Goal: Information Seeking & Learning: Learn about a topic

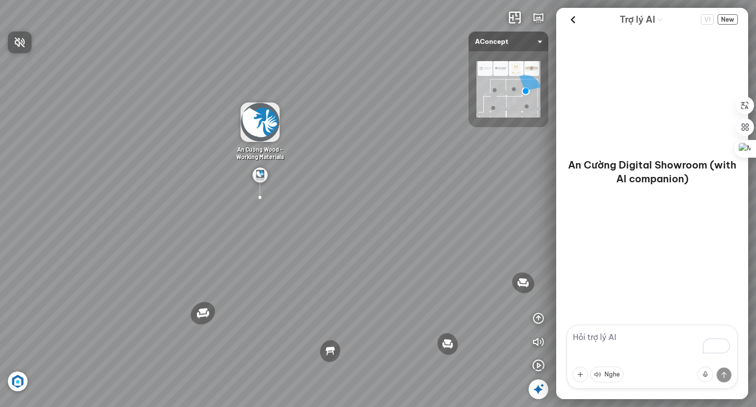
click at [502, 71] on div at bounding box center [378, 203] width 756 height 407
click at [502, 71] on img at bounding box center [509, 89] width 64 height 56
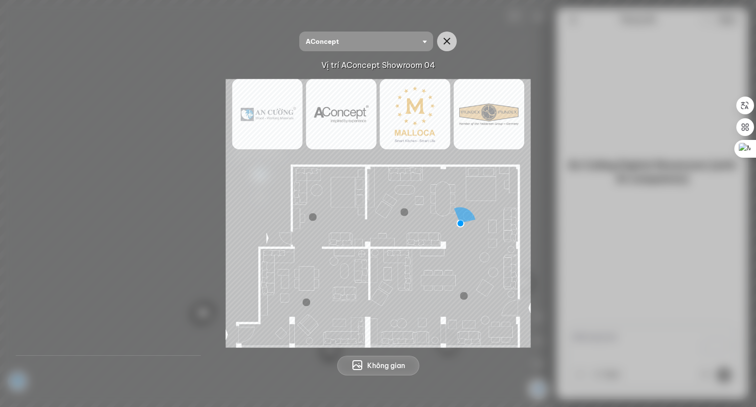
click at [467, 294] on div at bounding box center [464, 296] width 8 height 8
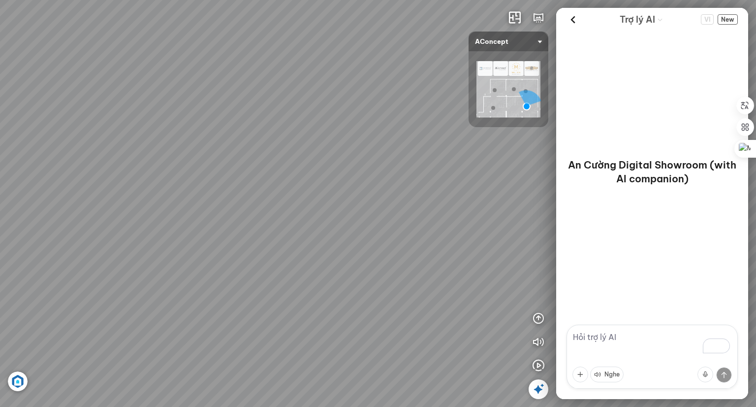
drag, startPoint x: 477, startPoint y: 252, endPoint x: 100, endPoint y: 168, distance: 386.0
click at [100, 168] on div "Ghế ăn Andrew 3.200.000 VND Ghế ăn Wilma 1.800.000 VND Sofa 3 chỗ [PERSON_NAME]…" at bounding box center [378, 203] width 756 height 407
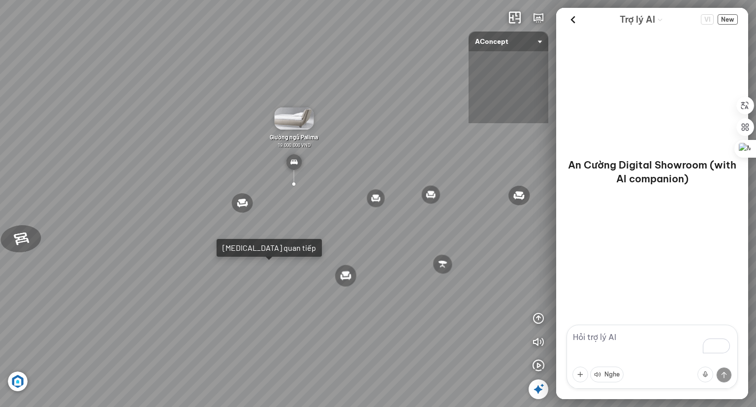
click at [541, 40] on span "AConcept" at bounding box center [508, 42] width 67 height 20
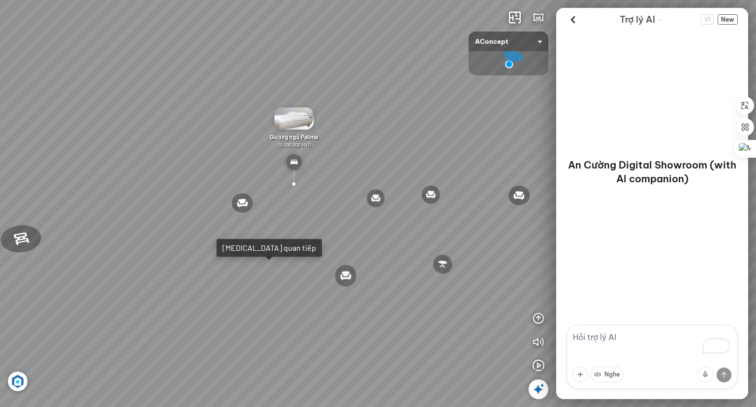
click at [501, 132] on div "Ghế ăn Andrew 3.200.000 VND Ghế ăn Wilma 1.800.000 VND Sofa 3 chỗ [PERSON_NAME]…" at bounding box center [378, 203] width 756 height 407
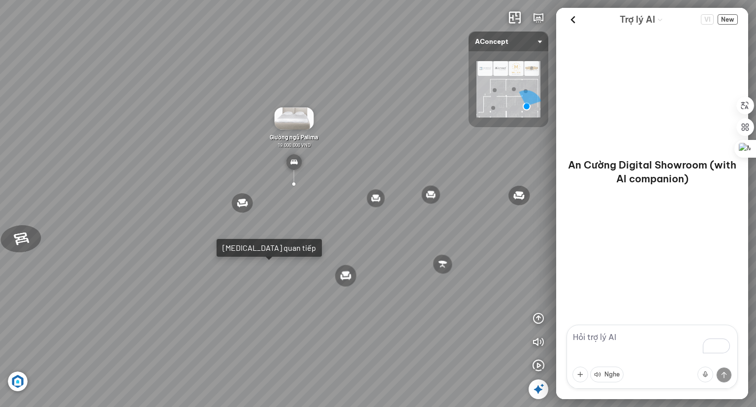
click at [345, 94] on div "Ghế ăn Andrew 3.200.000 VND Ghế ăn Wilma 1.800.000 VND Sofa 3 chỗ [PERSON_NAME]…" at bounding box center [378, 203] width 756 height 407
click at [327, 28] on div "Ghế ăn Andrew 3.200.000 VND Ghế ăn Wilma 1.800.000 VND Sofa 3 chỗ [PERSON_NAME]…" at bounding box center [378, 203] width 756 height 407
click at [608, 337] on textarea "To enrich screen reader interactions, please activate Accessibility in Grammarl…" at bounding box center [652, 356] width 171 height 64
type textarea "aloo"
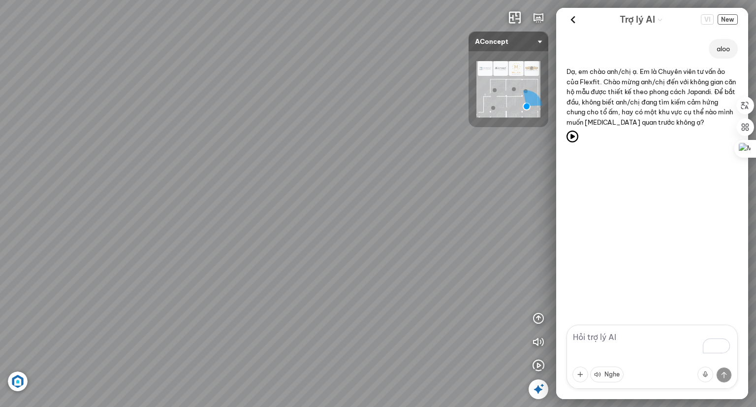
drag, startPoint x: 410, startPoint y: 219, endPoint x: 322, endPoint y: 207, distance: 89.4
click at [322, 207] on div "Ghế ăn Andrew 3.200.000 VND Ghế ăn Wilma 1.800.000 VND Sofa 3 chỗ [PERSON_NAME]…" at bounding box center [378, 203] width 756 height 407
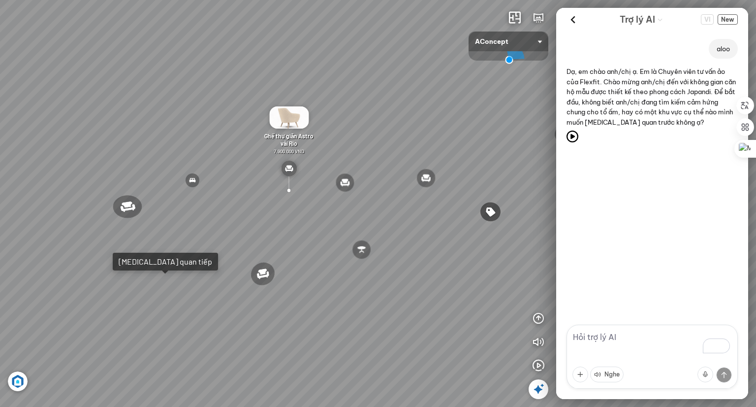
drag, startPoint x: 530, startPoint y: 44, endPoint x: 504, endPoint y: 145, distance: 104.3
click at [504, 145] on div "Ghế ăn Andrew 3.200.000 VND Ghế ăn Wilma 1.800.000 VND Sofa 3 chỗ [PERSON_NAME]…" at bounding box center [378, 203] width 756 height 407
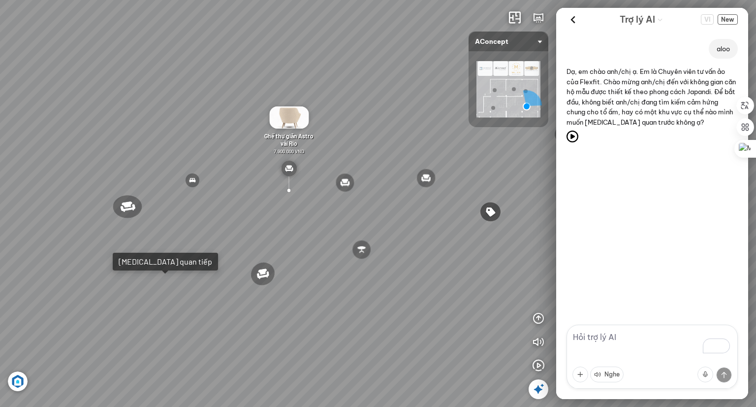
click at [404, 94] on div "Ghế ăn Andrew 3.200.000 VND Ghế ăn Wilma 1.800.000 VND Sofa 3 chỗ [PERSON_NAME]…" at bounding box center [378, 203] width 756 height 407
click at [607, 340] on textarea "To enrich screen reader interactions, please activate Accessibility in Grammarl…" at bounding box center [652, 356] width 171 height 64
type textarea "phòng ăn"
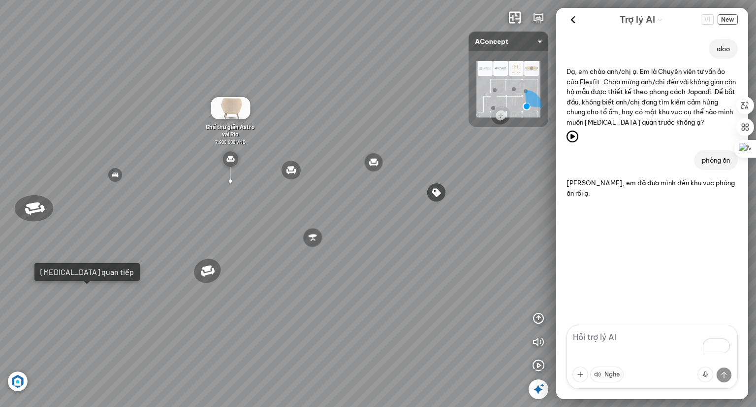
drag, startPoint x: 416, startPoint y: 141, endPoint x: 216, endPoint y: 95, distance: 204.6
click at [217, 95] on div "Ghế ăn Andrew 3.200.000 VND Ghế ăn Wilma 1.800.000 VND Sofa 3 chỗ [PERSON_NAME]…" at bounding box center [378, 203] width 756 height 407
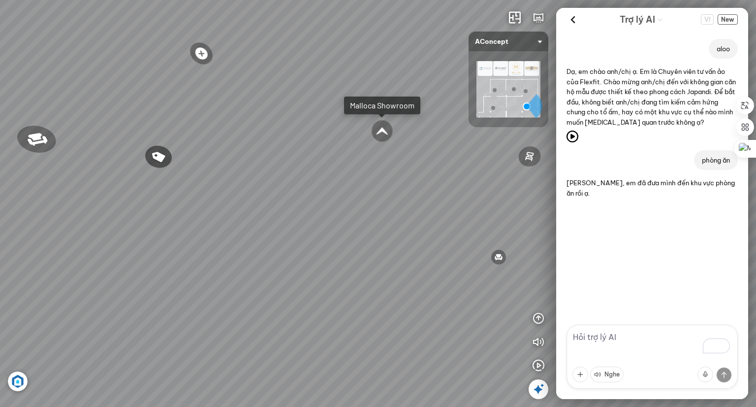
drag, startPoint x: 380, startPoint y: 150, endPoint x: 175, endPoint y: 113, distance: 207.6
click at [167, 110] on div "Ghế ăn Andrew 3.200.000 VND Ghế ăn Wilma 1.800.000 VND Sofa 3 chỗ [PERSON_NAME]…" at bounding box center [378, 203] width 756 height 407
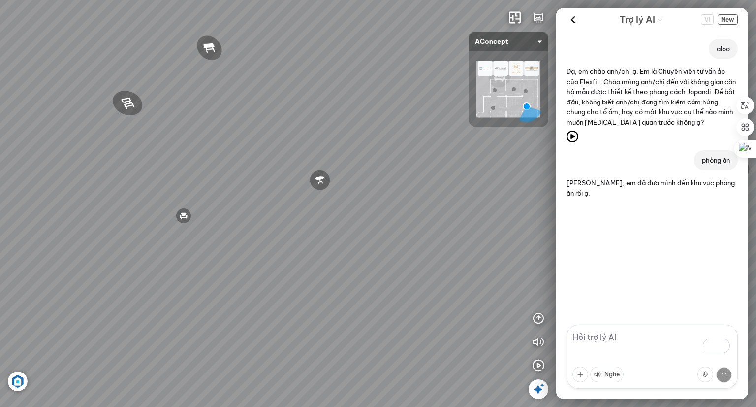
drag, startPoint x: 280, startPoint y: 132, endPoint x: 151, endPoint y: 115, distance: 130.1
click at [150, 115] on div "Ghế ăn Andrew 3.200.000 VND Ghế ăn Wilma 1.800.000 VND Sofa 3 chỗ [PERSON_NAME]…" at bounding box center [378, 203] width 756 height 407
drag, startPoint x: 236, startPoint y: 134, endPoint x: 195, endPoint y: 136, distance: 41.4
click at [195, 136] on div "Ghế ăn Andrew 3.200.000 VND Ghế ăn Wilma 1.800.000 VND Sofa 3 chỗ [PERSON_NAME]…" at bounding box center [378, 203] width 756 height 407
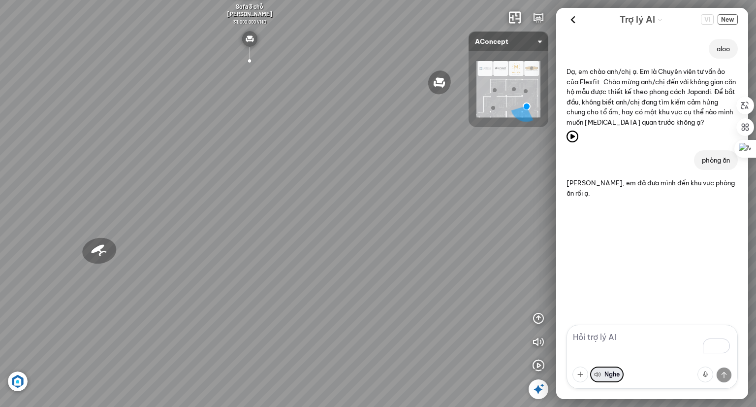
click at [603, 373] on button "Nghe" at bounding box center [606, 374] width 33 height 16
click at [613, 152] on div "phòng ăn" at bounding box center [652, 160] width 192 height 20
click at [427, 273] on div "Ghế ăn Andrew 3.200.000 VND Ghế ăn Wilma 1.800.000 VND Sofa 3 chỗ [PERSON_NAME]…" at bounding box center [378, 203] width 756 height 407
click at [614, 377] on button "Nghe" at bounding box center [606, 374] width 33 height 16
